Goal: Task Accomplishment & Management: Complete application form

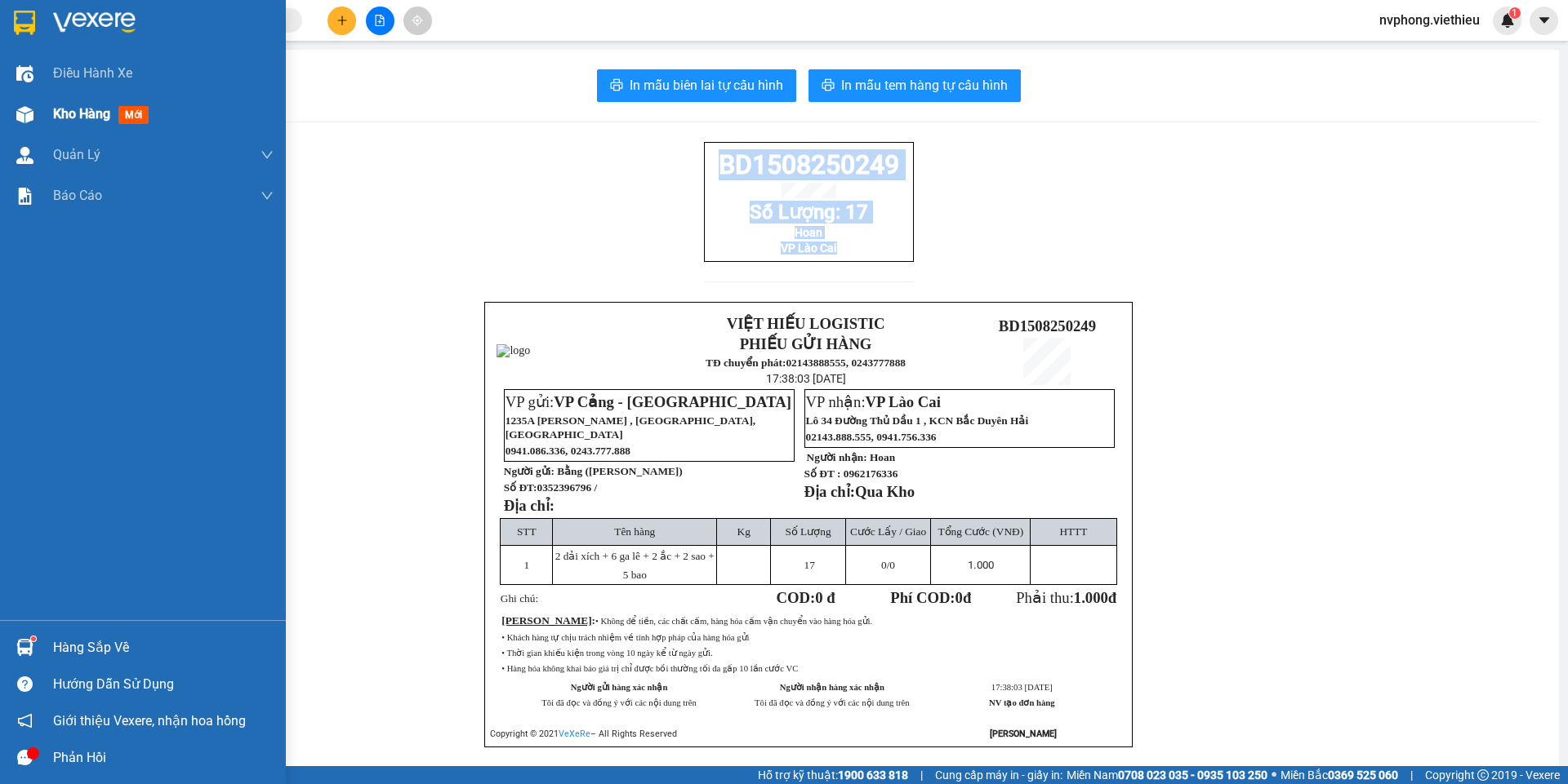
click at [24, 117] on img at bounding box center [25, 115] width 17 height 17
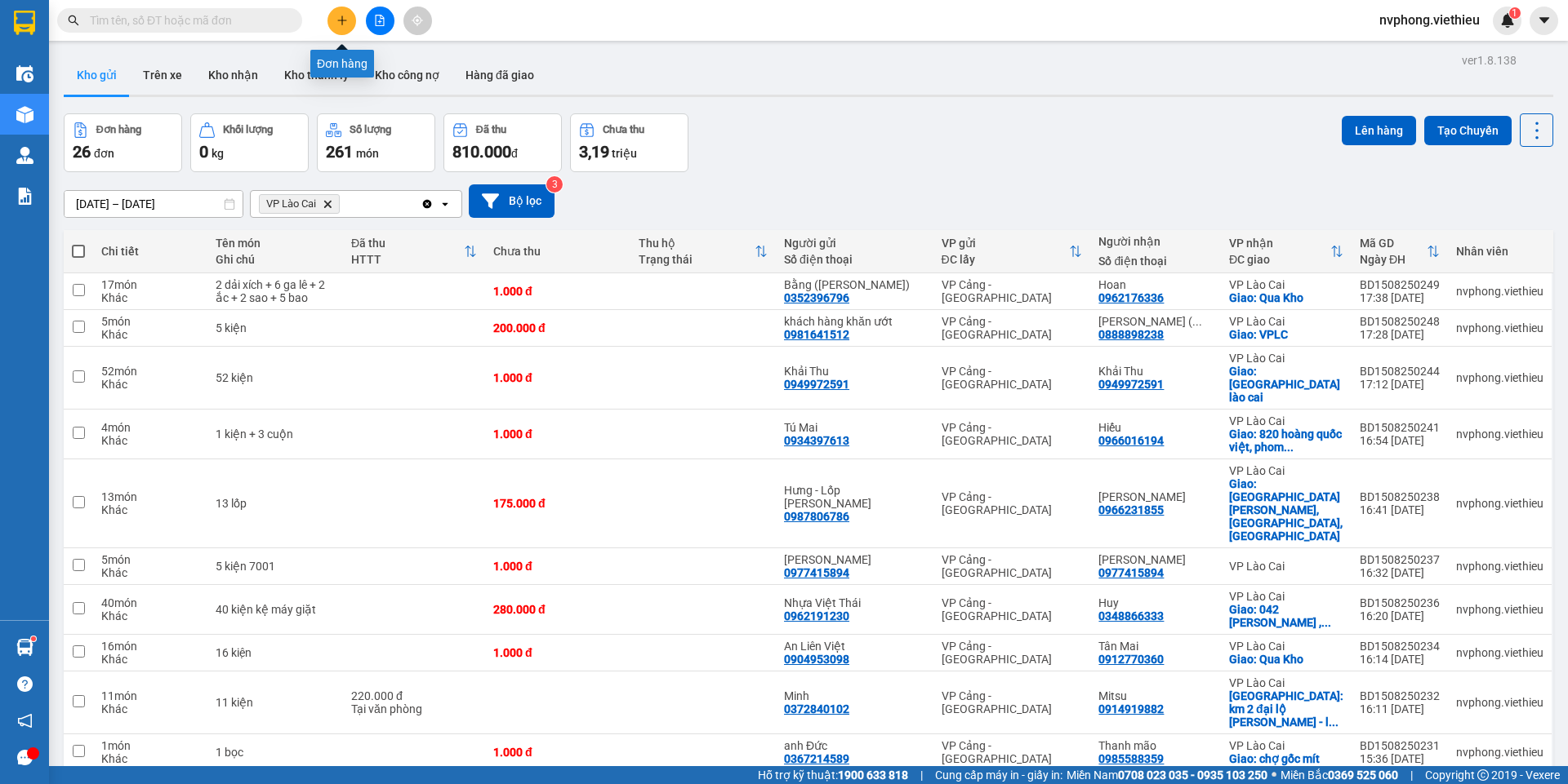
click at [346, 25] on icon "plus" at bounding box center [342, 20] width 11 height 11
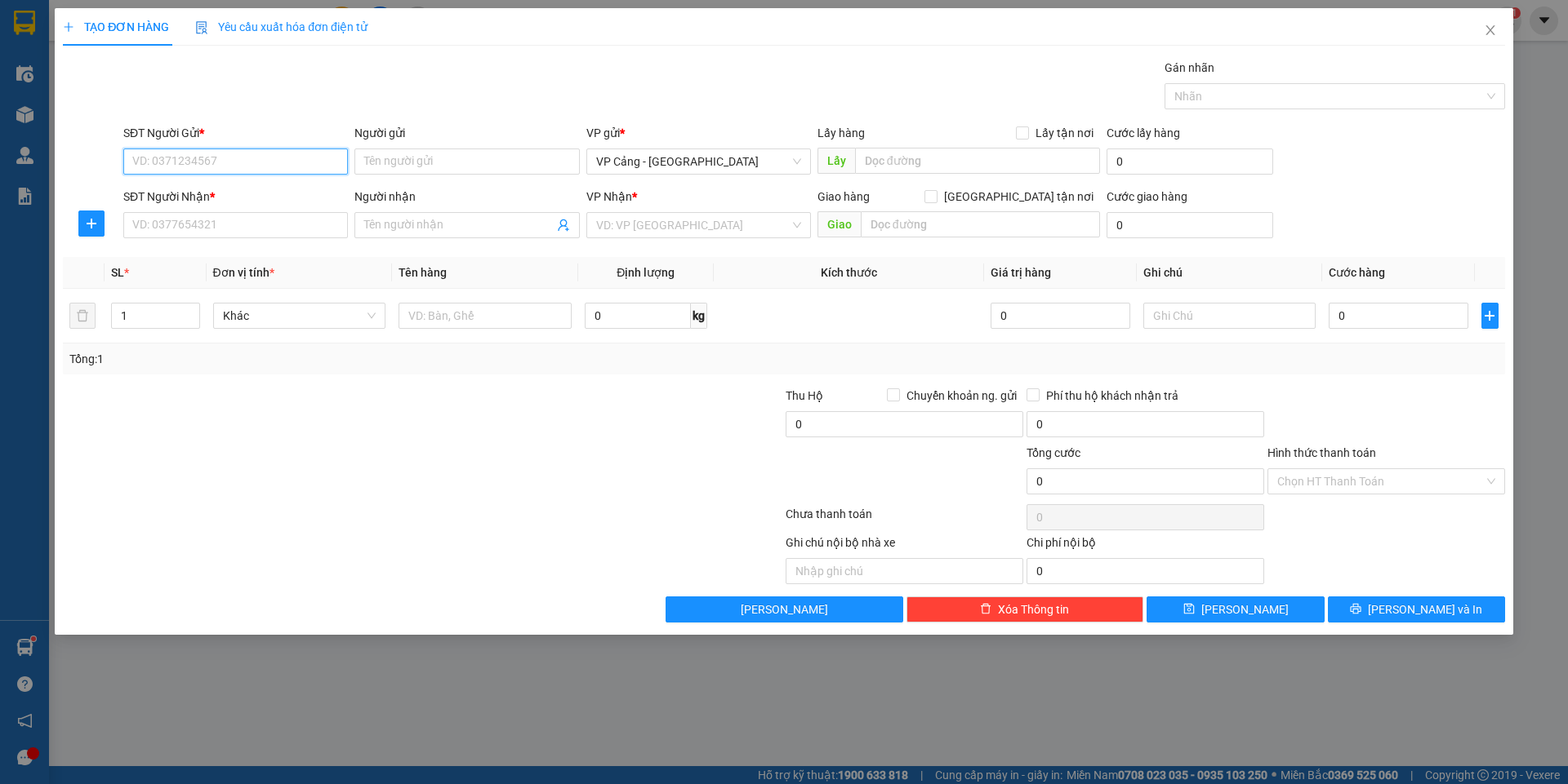
click at [180, 164] on input "SĐT Người Gửi *" at bounding box center [236, 161] width 224 height 26
type input "0899989111"
click at [385, 157] on input "Người gửi" at bounding box center [466, 161] width 224 height 26
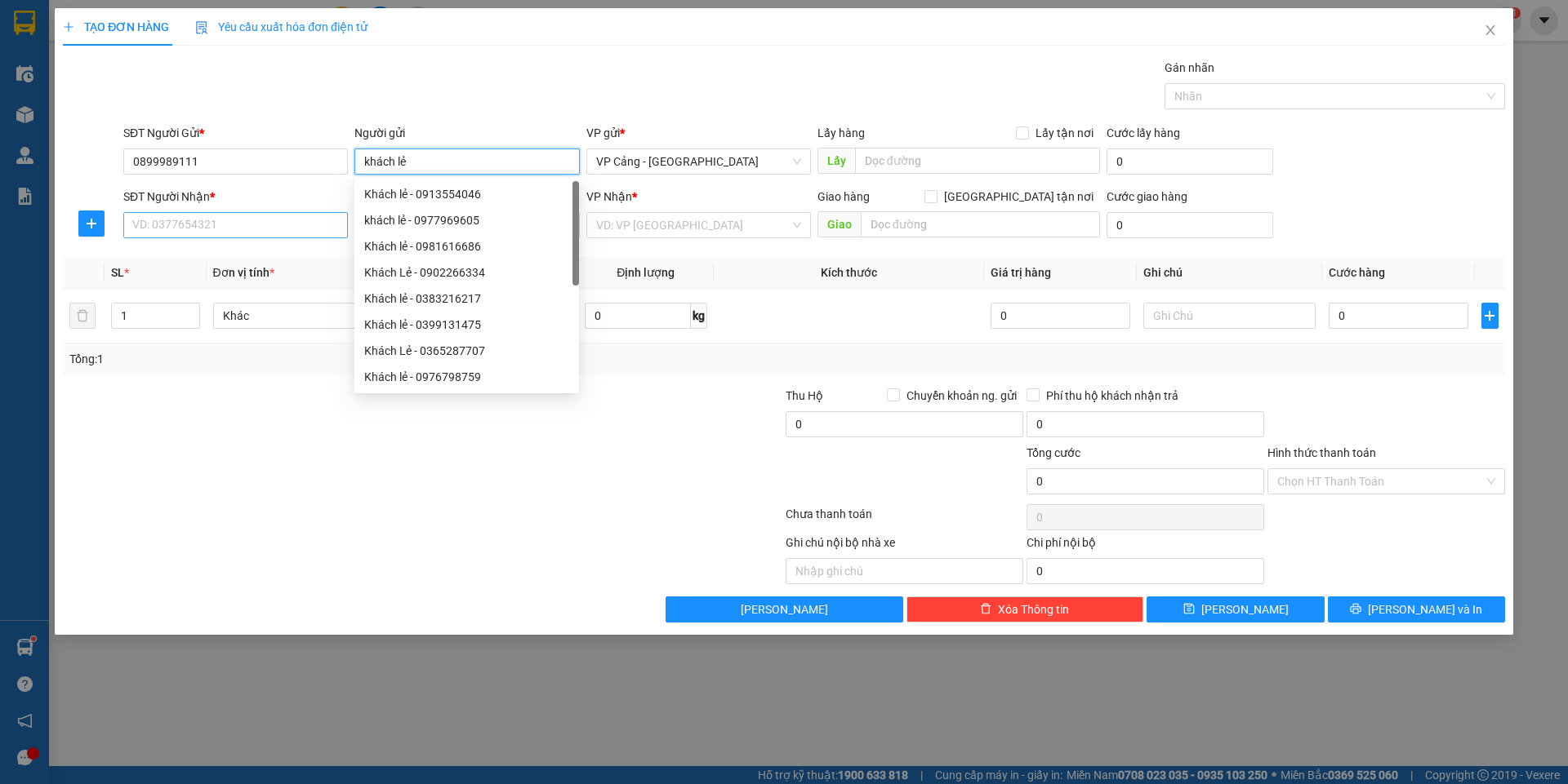
type input "khách lẻ"
click at [204, 228] on input "SĐT Người Nhận *" at bounding box center [236, 225] width 224 height 26
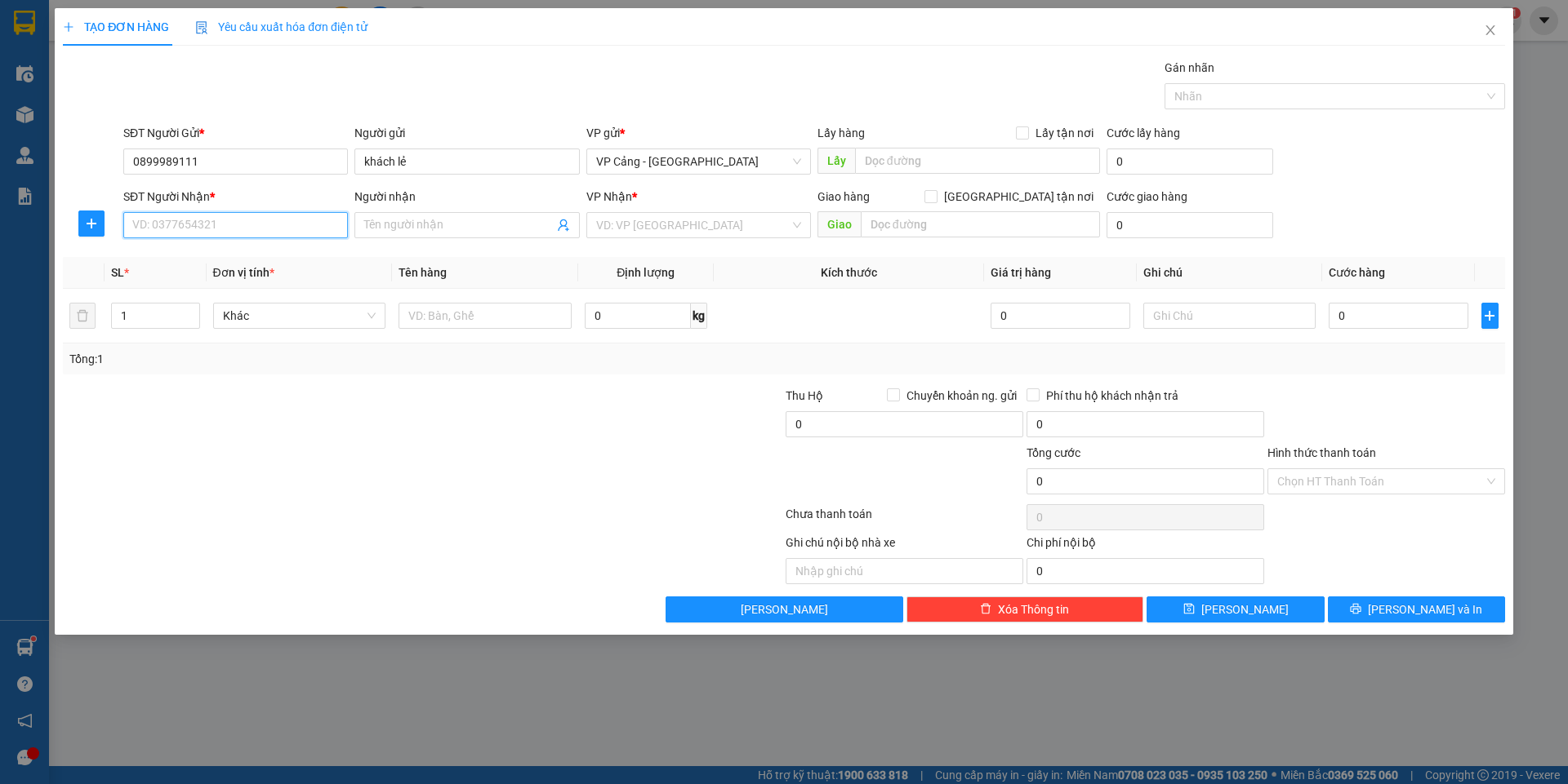
click at [204, 228] on input "SĐT Người Nhận *" at bounding box center [236, 225] width 224 height 26
click at [375, 220] on input "Người nhận" at bounding box center [458, 225] width 189 height 18
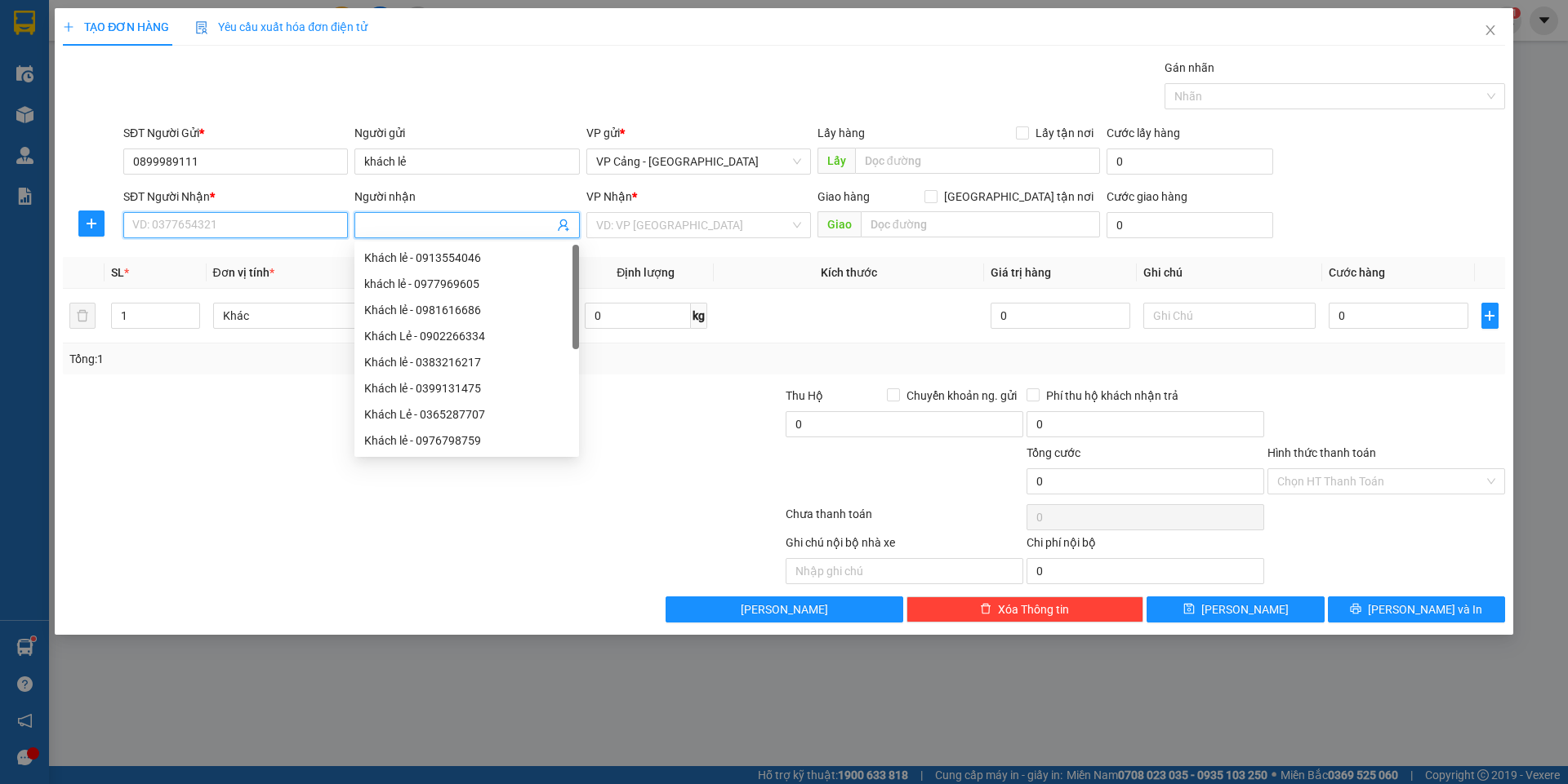
click at [211, 220] on input "SĐT Người Nhận *" at bounding box center [236, 225] width 224 height 26
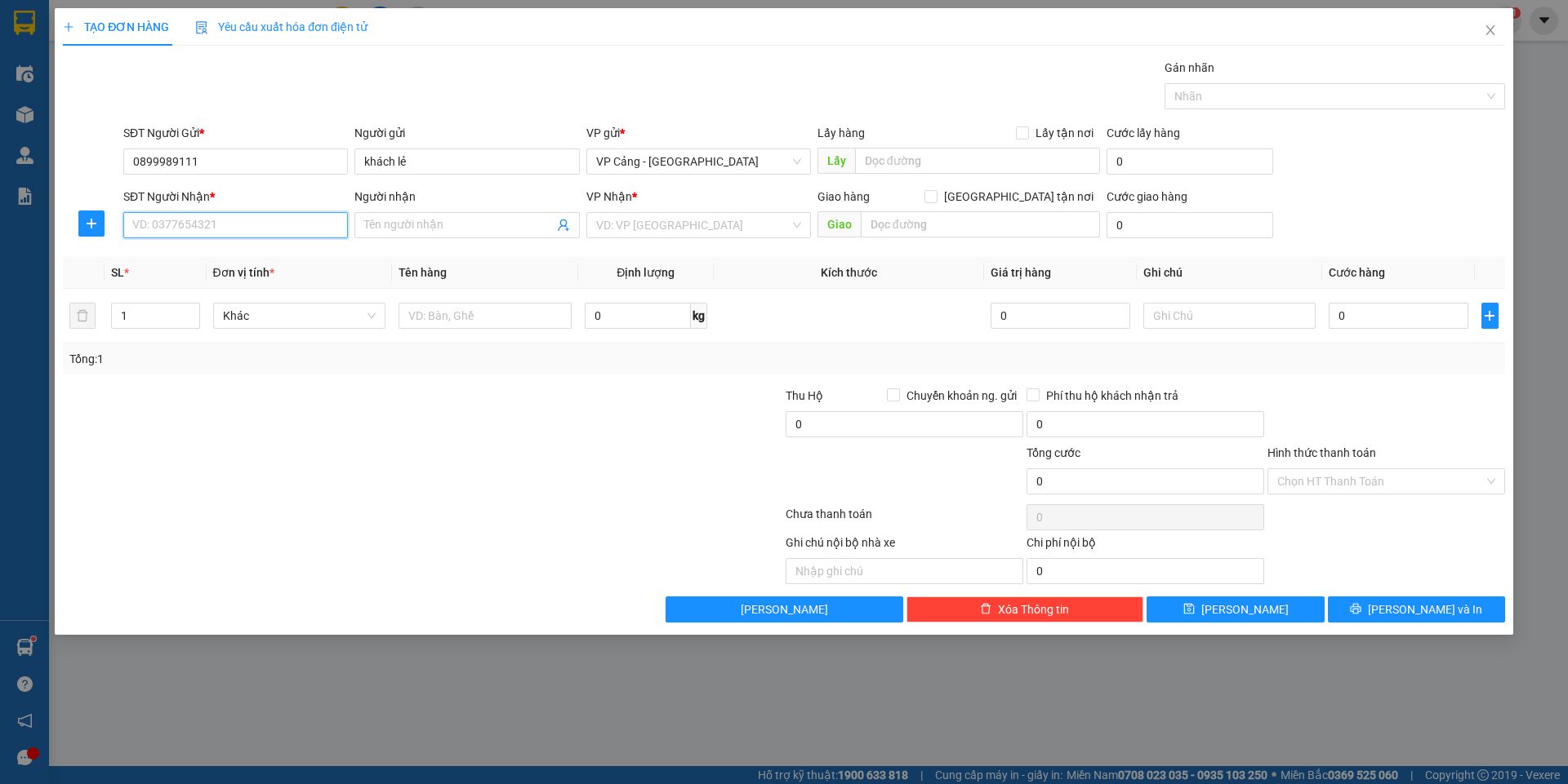
click at [211, 220] on input "SĐT Người Nhận *" at bounding box center [236, 225] width 224 height 26
click at [190, 264] on div "0984896548 - Khải" at bounding box center [236, 258] width 205 height 18
type input "0984896548"
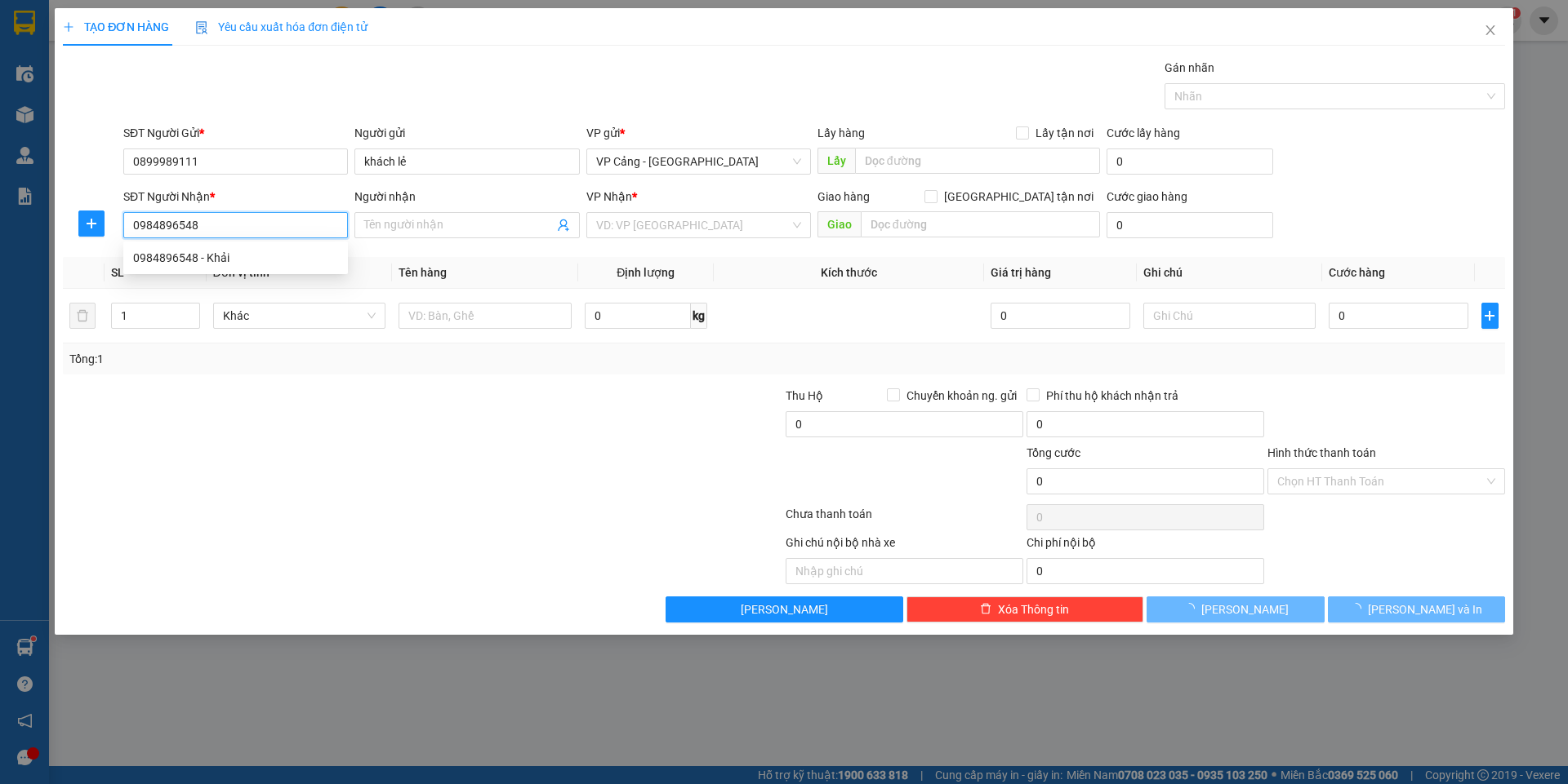
type input "Khải"
checkbox input "true"
type input "qua kho lấy"
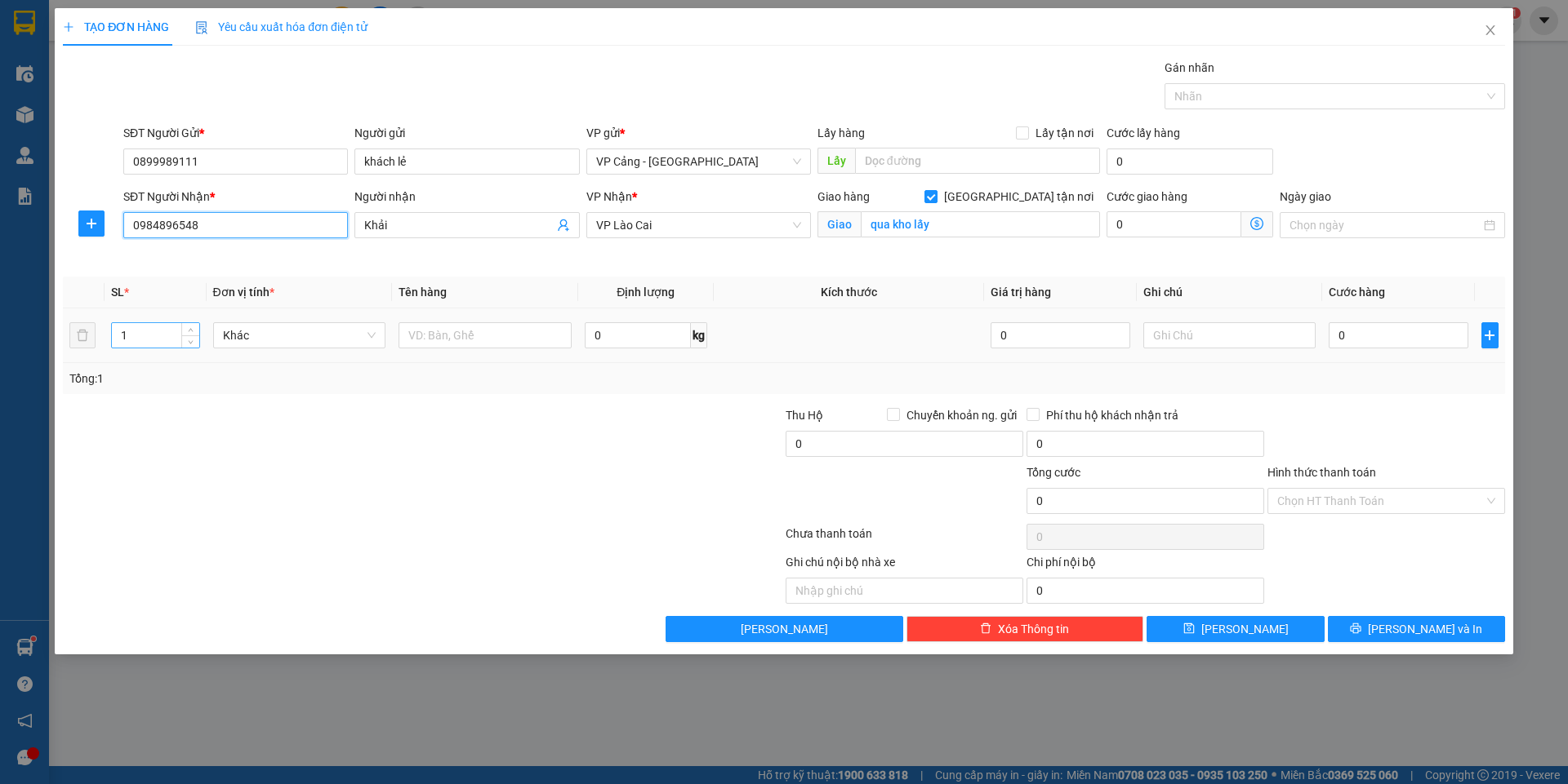
type input "0984896548"
click at [161, 335] on input "1" at bounding box center [155, 336] width 86 height 25
type input "5"
click at [436, 340] on input "text" at bounding box center [485, 335] width 173 height 26
type input "3 bó nhôm + 2 bọc"
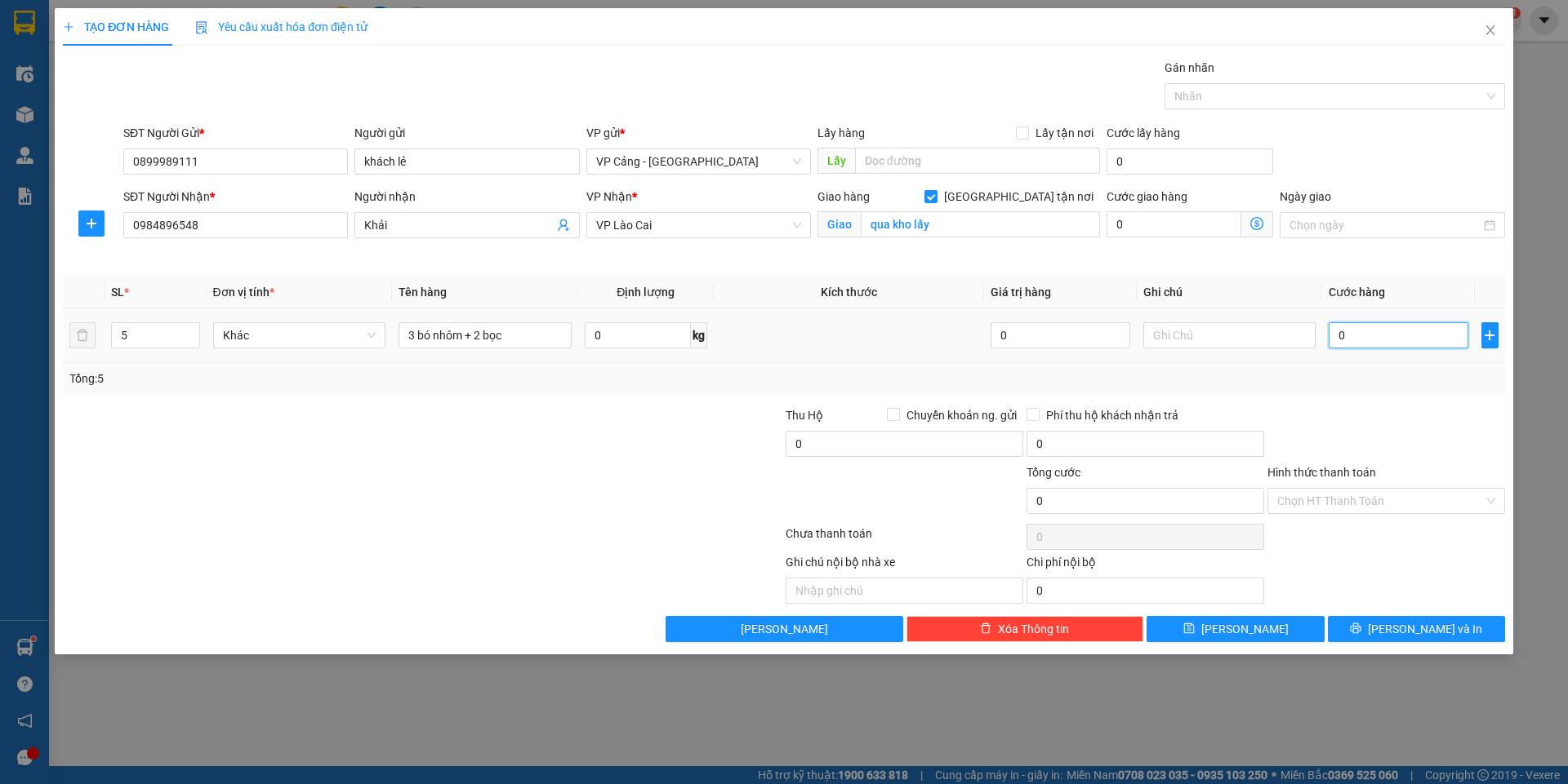
click at [1365, 334] on input "0" at bounding box center [1398, 335] width 139 height 26
type input "1"
type input "1.000"
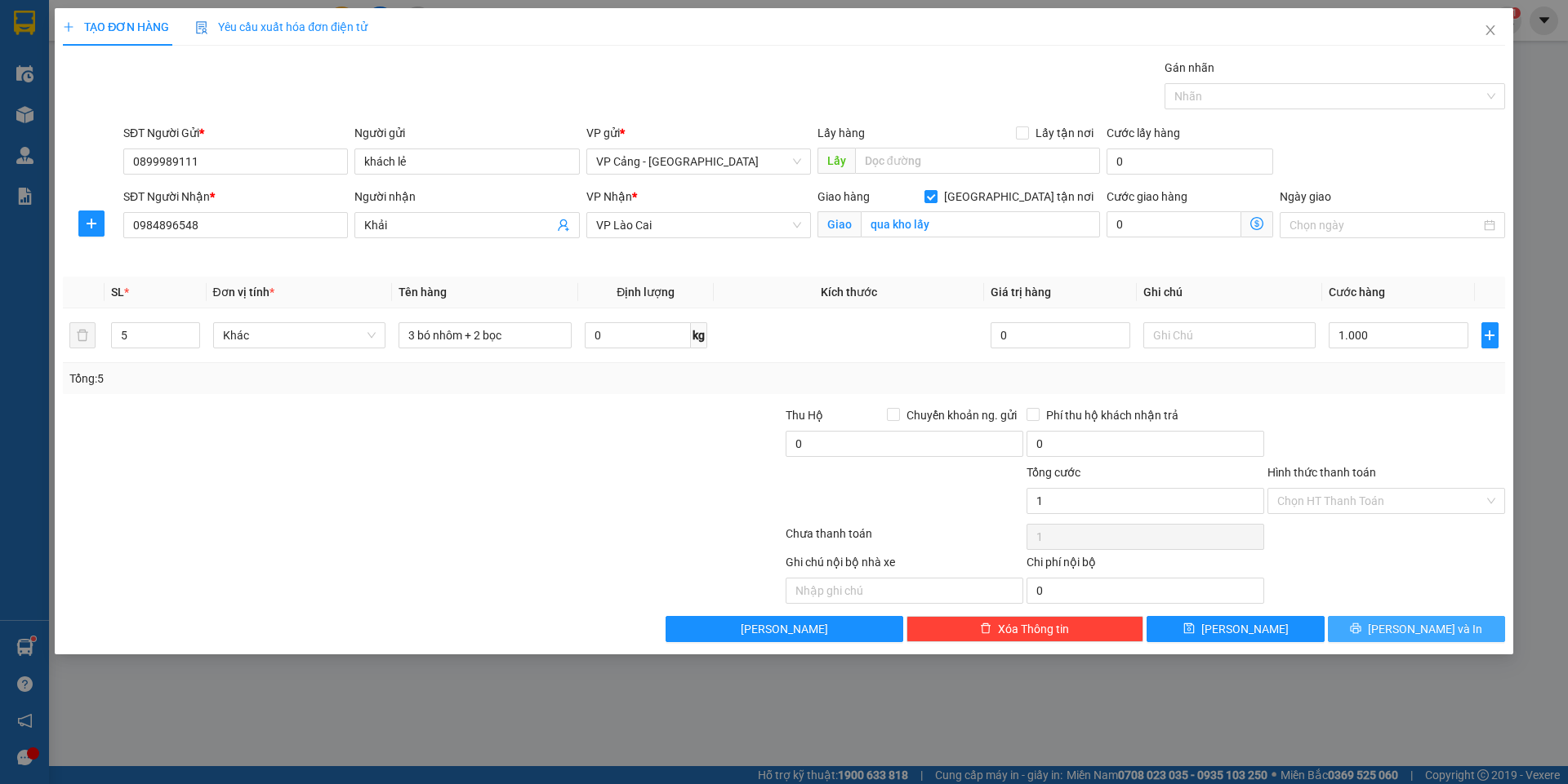
type input "1.000"
drag, startPoint x: 1386, startPoint y: 624, endPoint x: 1178, endPoint y: 529, distance: 228.7
click at [1361, 624] on icon "printer" at bounding box center [1355, 628] width 11 height 11
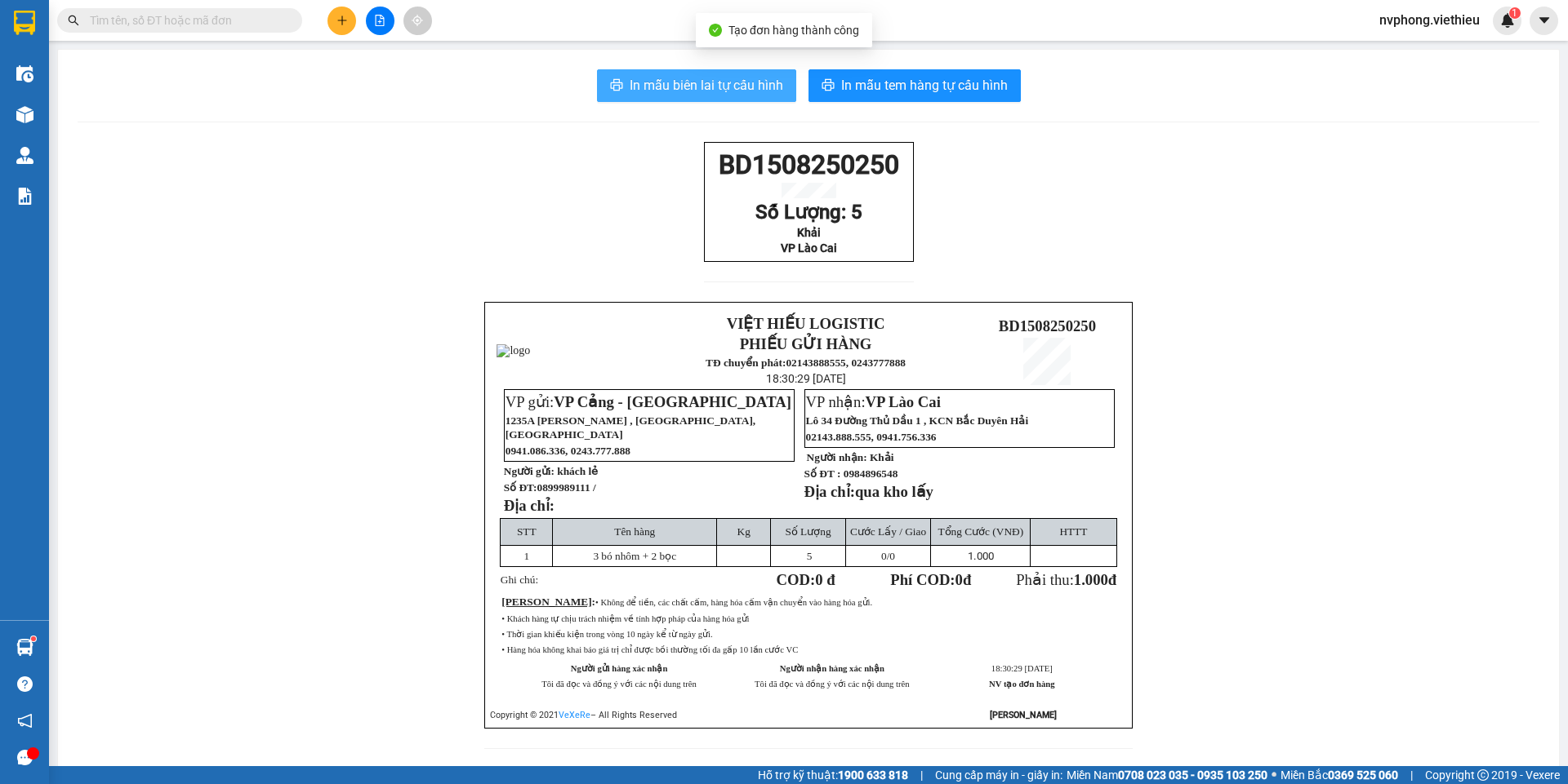
click at [714, 97] on button "In mẫu biên lai tự cấu hình" at bounding box center [696, 85] width 199 height 33
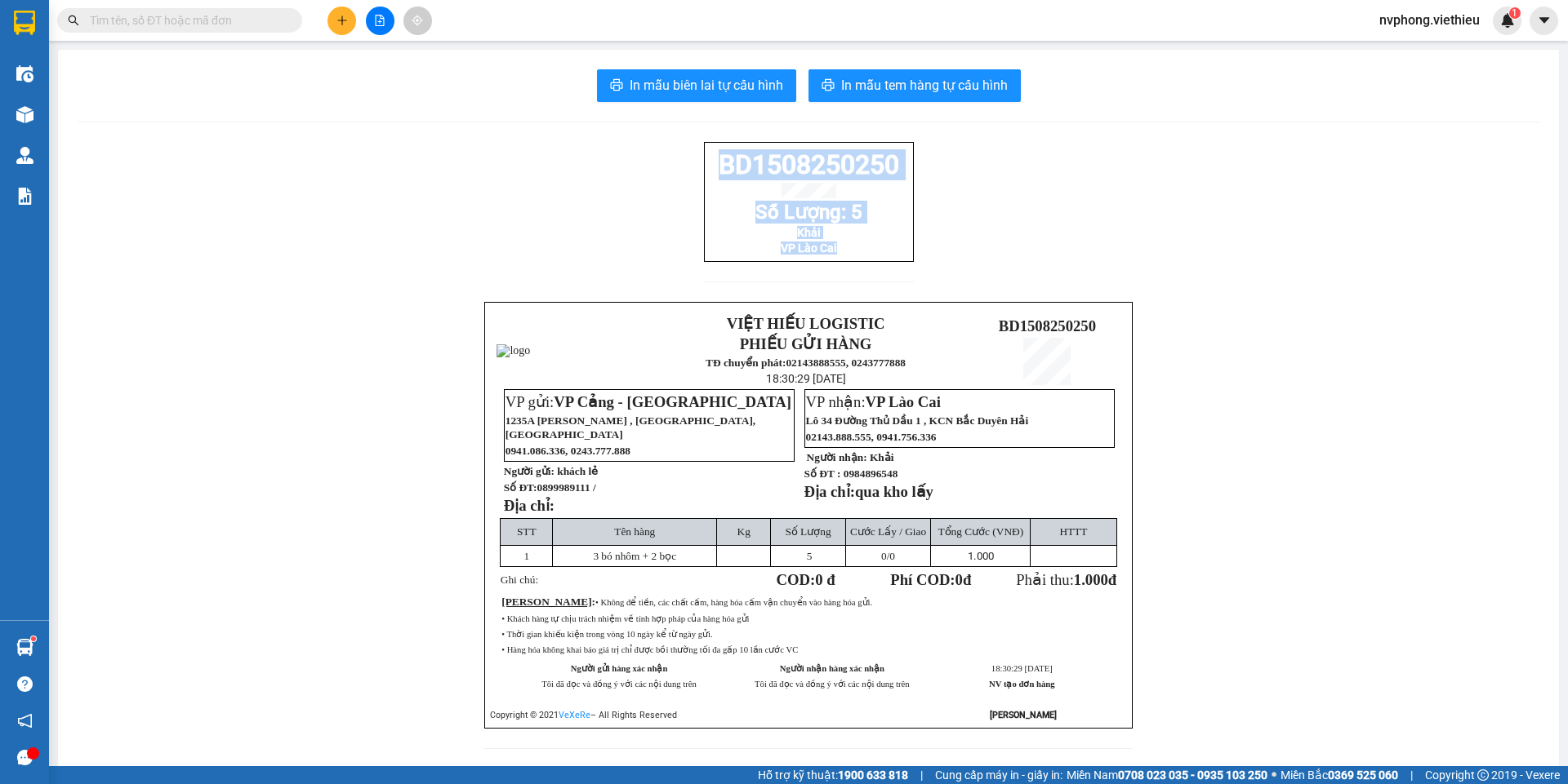
drag, startPoint x: 889, startPoint y: 258, endPoint x: 658, endPoint y: 151, distance: 254.6
click at [658, 151] on div "BD1508250250 Số Lượng: 5 Khải VP Lào Cai VIỆT HIẾU LOGISTIC PHIẾU GỬI HÀNG TĐ c…" at bounding box center [808, 455] width 1462 height 627
copy div "BD1508250250 Số Lượng: 5 Khải VP Lào Cai"
